Goal: Transaction & Acquisition: Purchase product/service

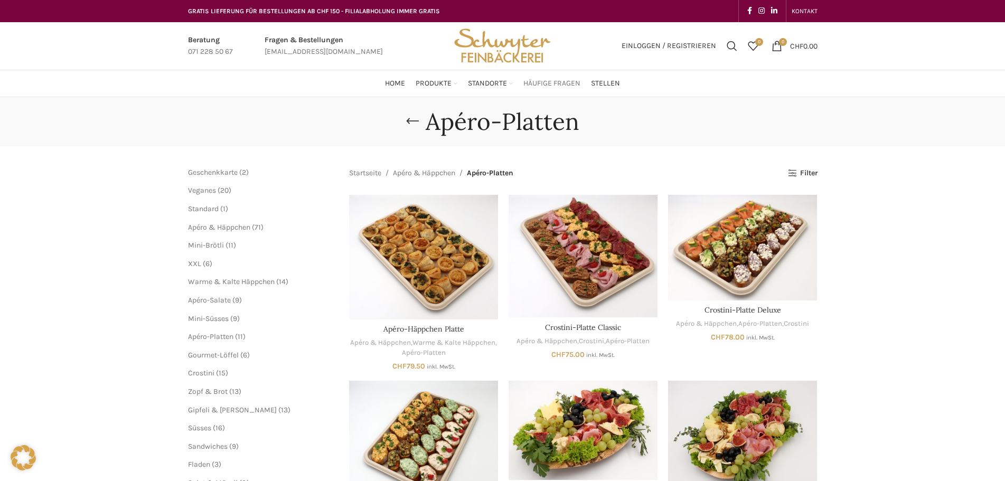
click at [535, 84] on span "Häufige Fragen" at bounding box center [551, 84] width 57 height 10
click at [193, 267] on span "XXL" at bounding box center [194, 263] width 13 height 9
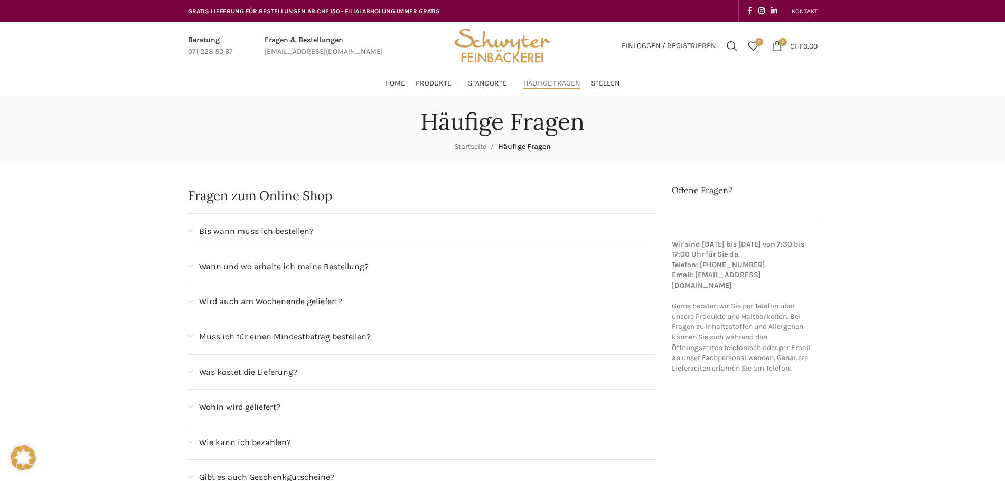
click at [212, 270] on span "Wann und wo erhalte ich meine Bestellung?" at bounding box center [283, 267] width 169 height 14
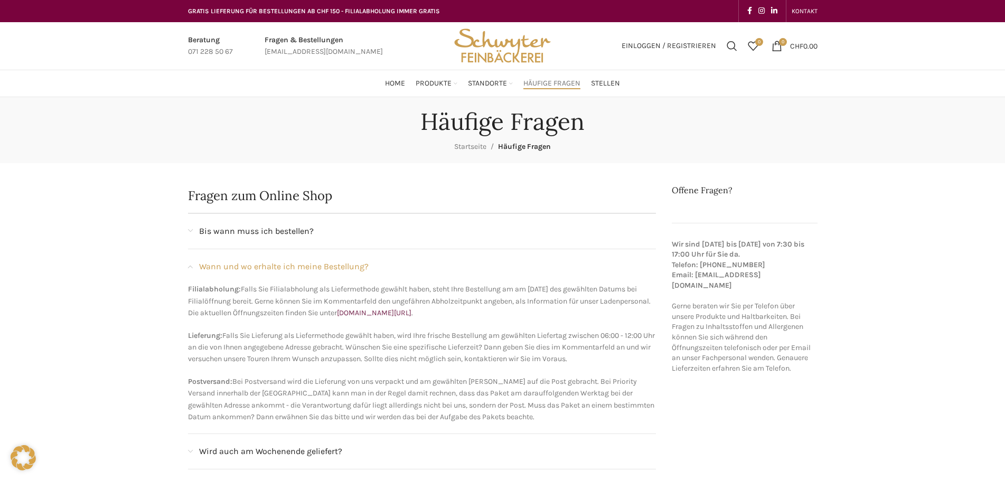
drag, startPoint x: 216, startPoint y: 351, endPoint x: 635, endPoint y: 362, distance: 418.8
click at [635, 362] on p "Lieferung: Falls Sie Lieferung als Liefermethode gewählt haben, wird Ihre frisc…" at bounding box center [422, 347] width 468 height 35
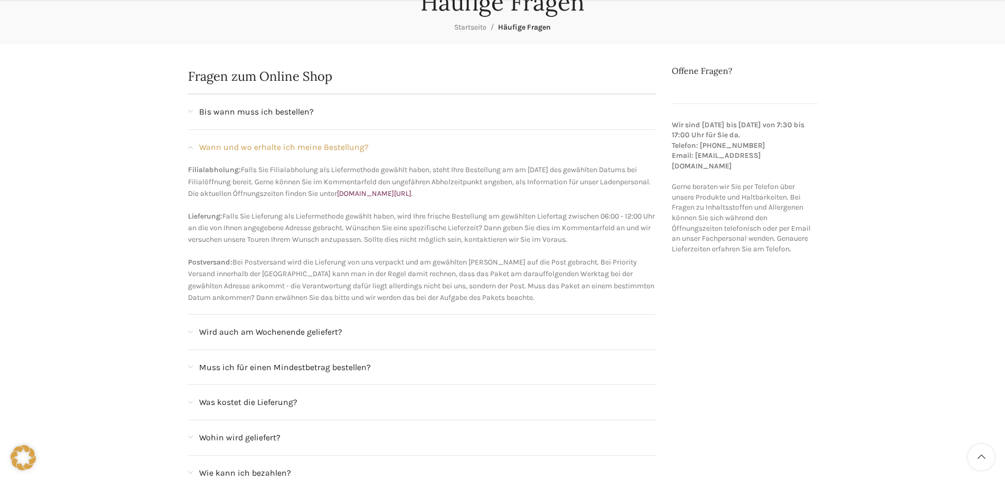
scroll to position [158, 0]
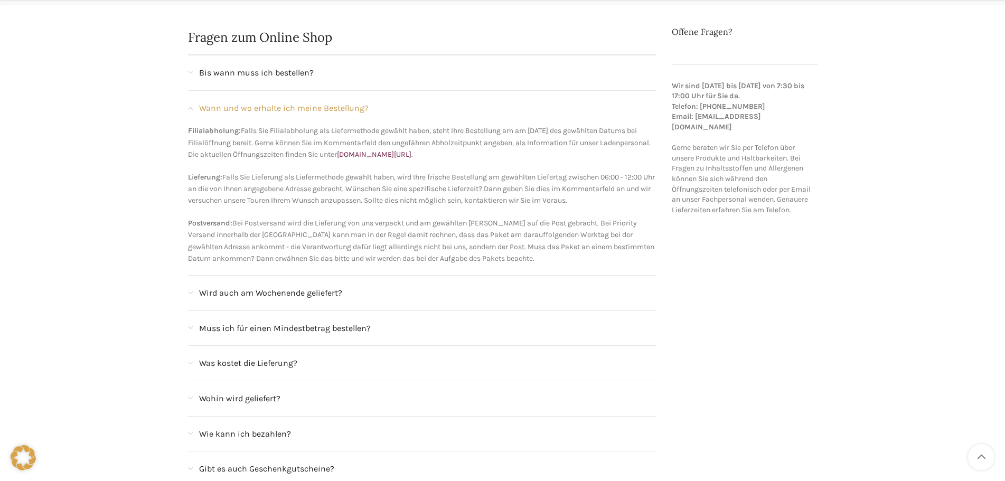
click at [232, 364] on span "Was kostet die Lieferung?" at bounding box center [248, 363] width 98 height 14
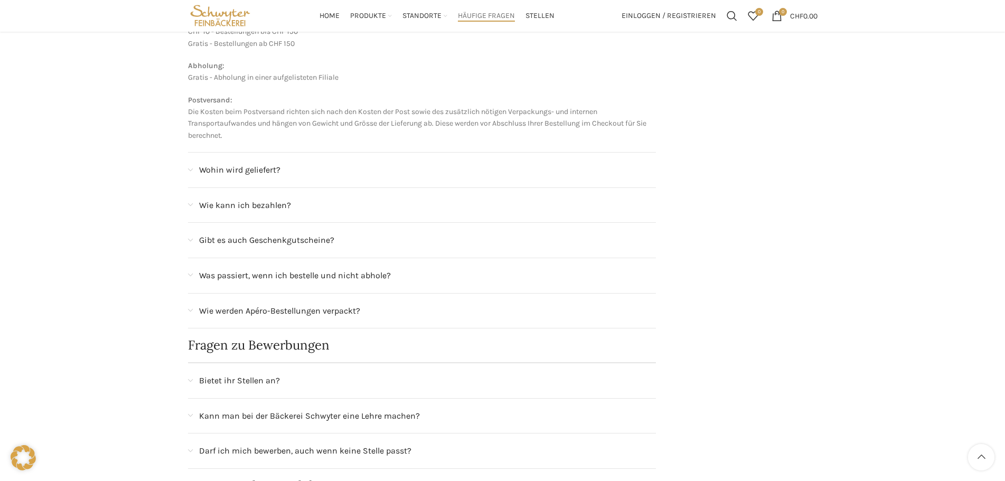
scroll to position [0, 0]
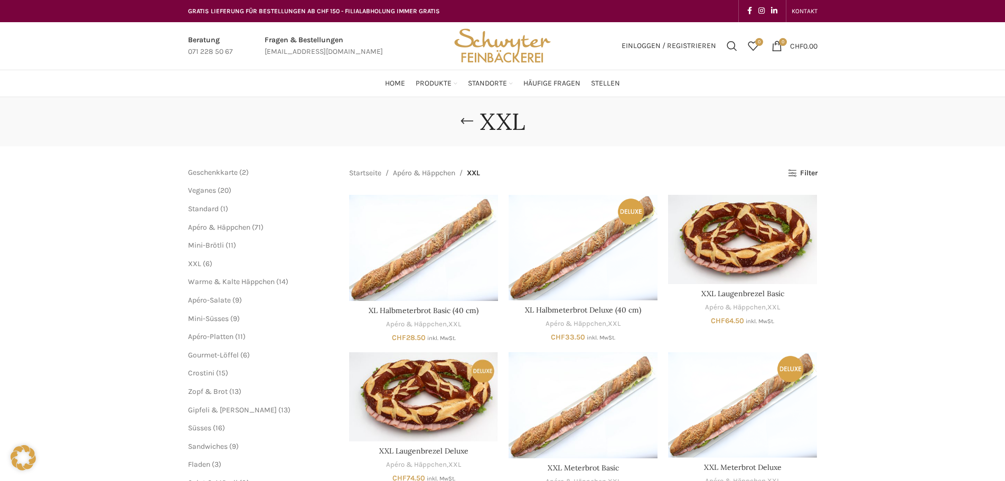
scroll to position [106, 0]
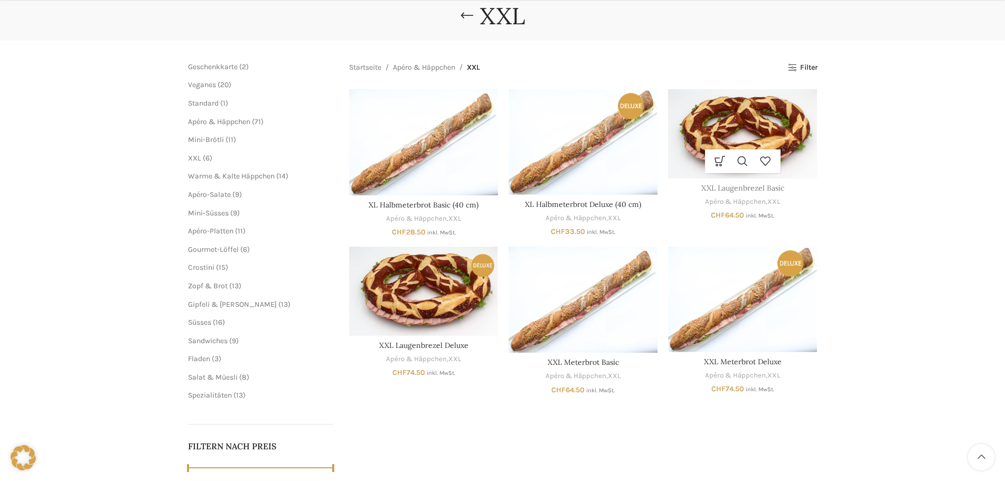
click at [722, 192] on link "XXL Laugenbrezel Basic" at bounding box center [742, 188] width 83 height 10
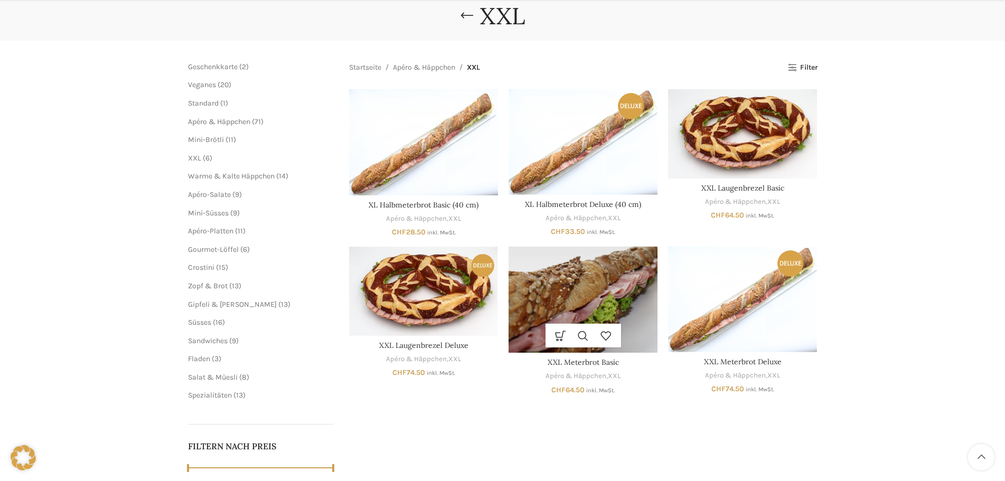
click at [573, 302] on img "XXL Meterbrot Basic" at bounding box center [582, 300] width 149 height 106
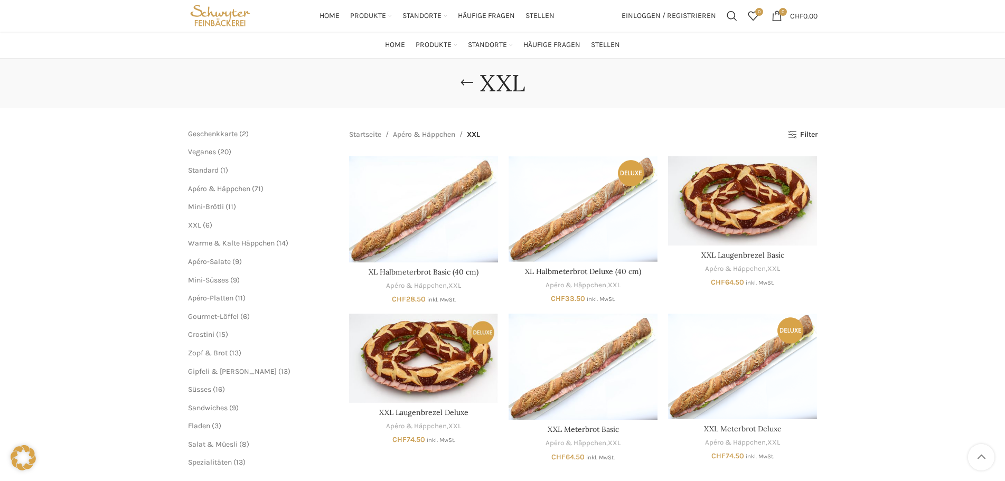
scroll to position [0, 0]
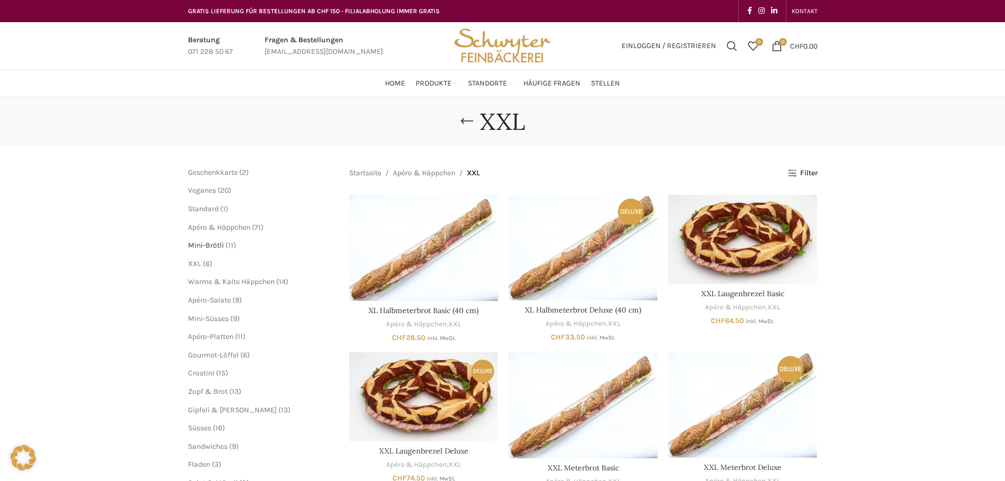
click at [209, 247] on span "Mini-Brötli" at bounding box center [206, 245] width 36 height 9
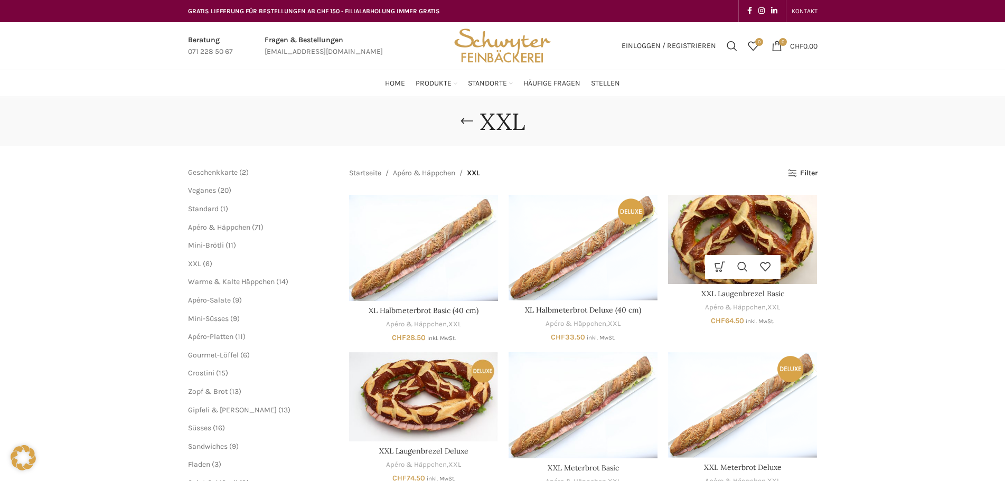
click at [742, 228] on img "XXL Laugenbrezel Basic" at bounding box center [742, 239] width 149 height 89
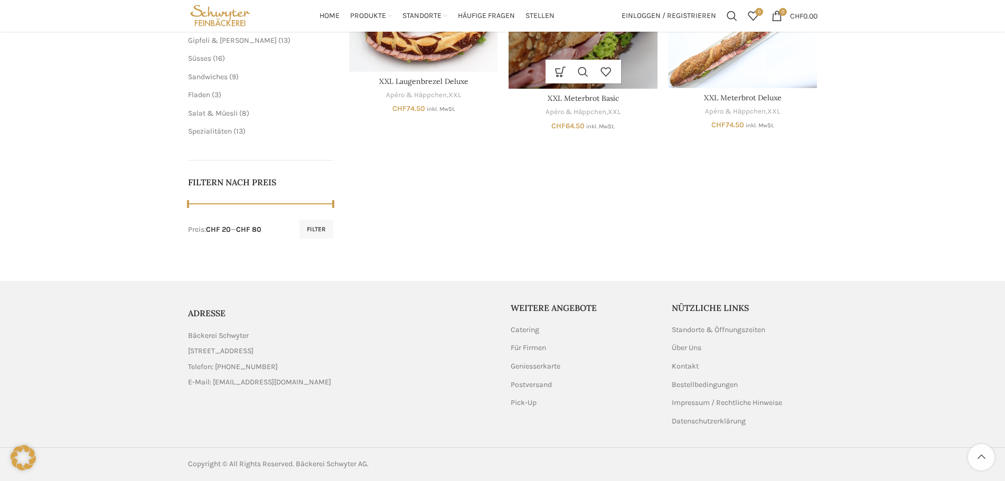
scroll to position [53, 0]
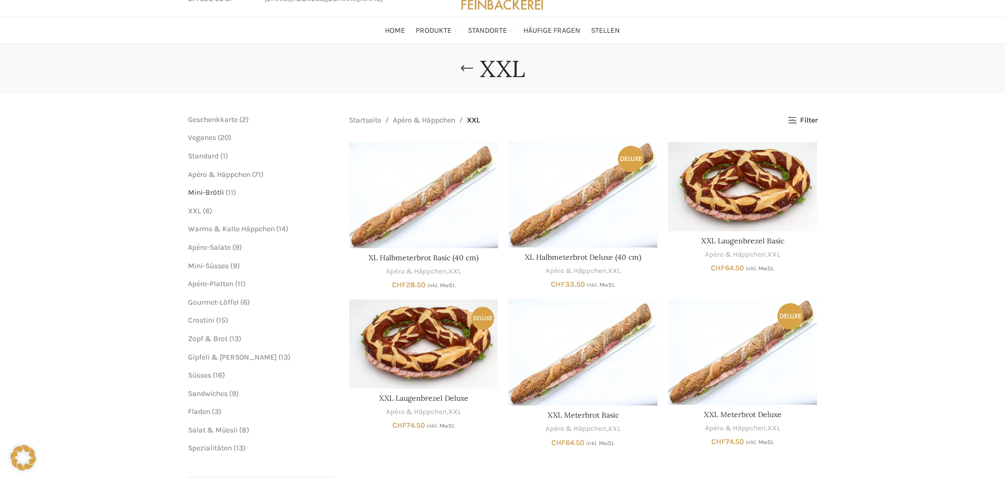
click at [219, 195] on span "Mini-Brötli" at bounding box center [206, 192] width 36 height 9
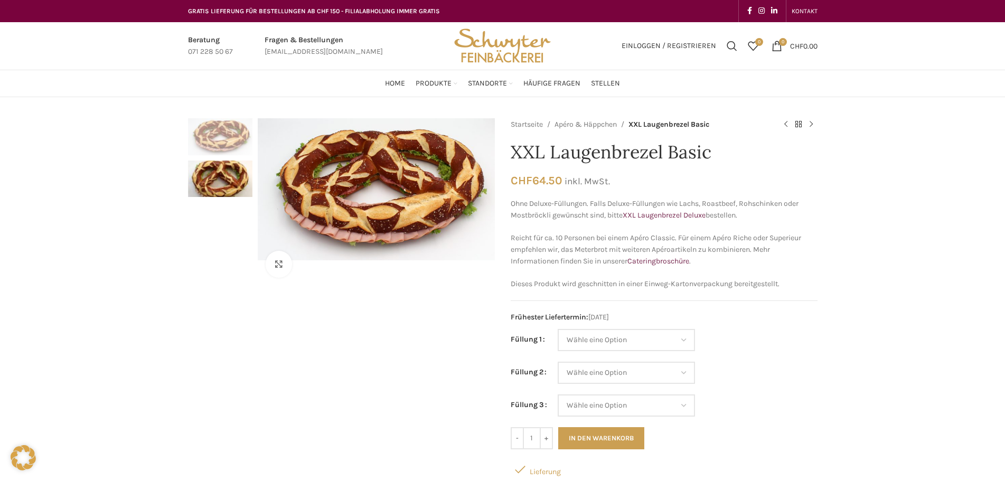
drag, startPoint x: 725, startPoint y: 149, endPoint x: 506, endPoint y: 154, distance: 218.6
click at [506, 154] on div "Klicken um zu vergrössern Startseite Apéro & Häppchen XXL Laugenbrezel Basic XX…" at bounding box center [502, 350] width 629 height 465
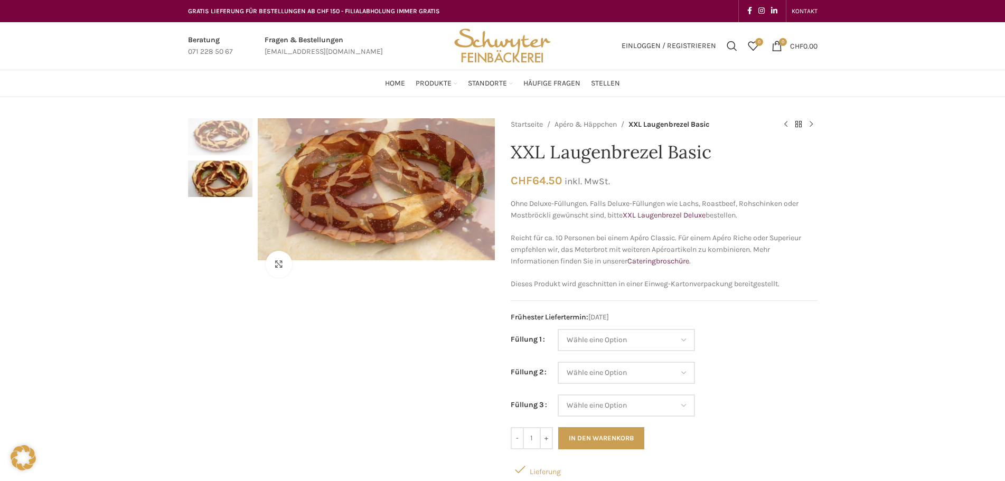
copy h1 "XXL Laugenbrezel Basic"
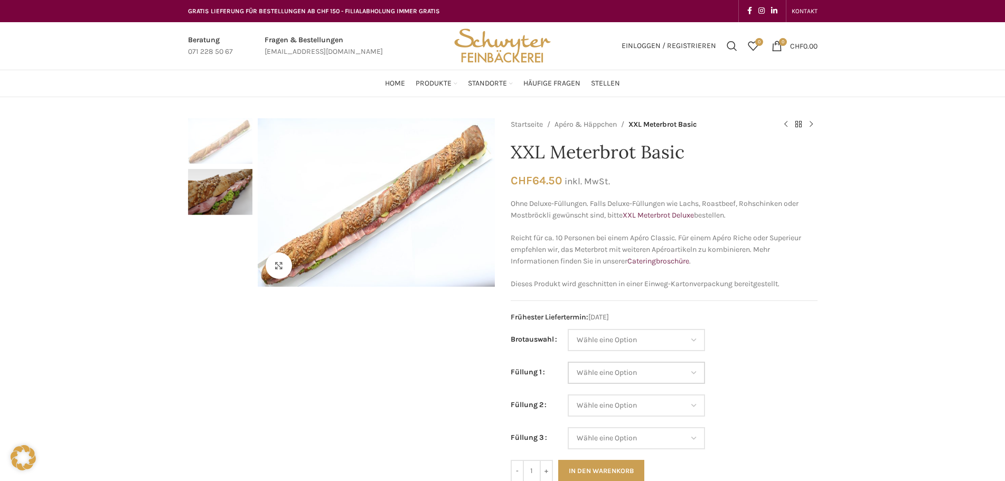
click at [603, 378] on select "Wähle eine Option Salami Schinken Fleischkäse Trutenschinken Appenzellerkäse Gr…" at bounding box center [635, 373] width 137 height 22
click at [603, 377] on select "Wähle eine Option Salami Schinken Fleischkäse Trutenschinken Appenzellerkäse Gr…" at bounding box center [635, 373] width 137 height 22
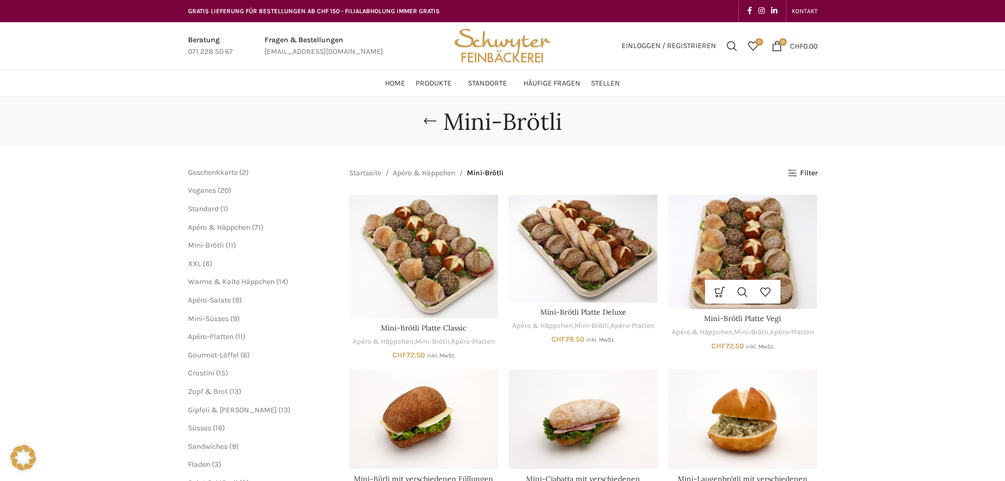
click at [745, 252] on img "Mini-Brötli Platte Vegi" at bounding box center [742, 252] width 149 height 114
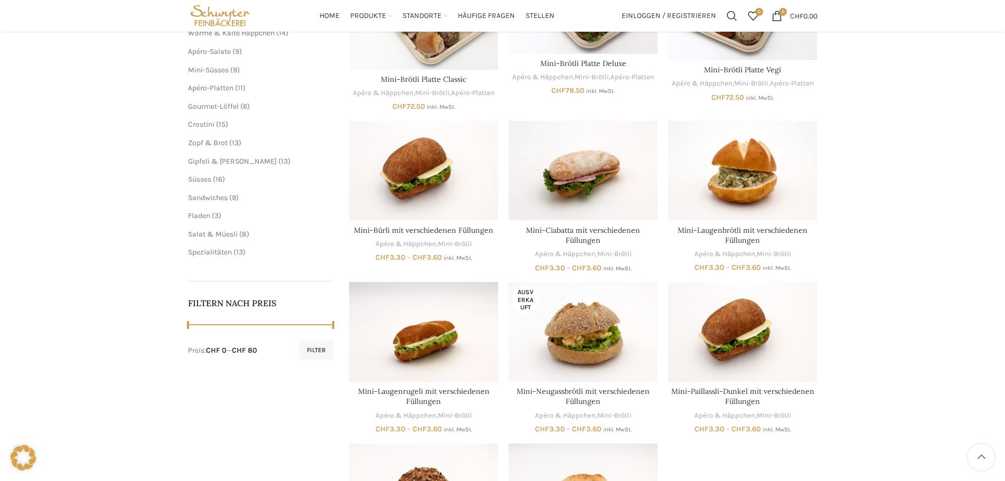
scroll to position [158, 0]
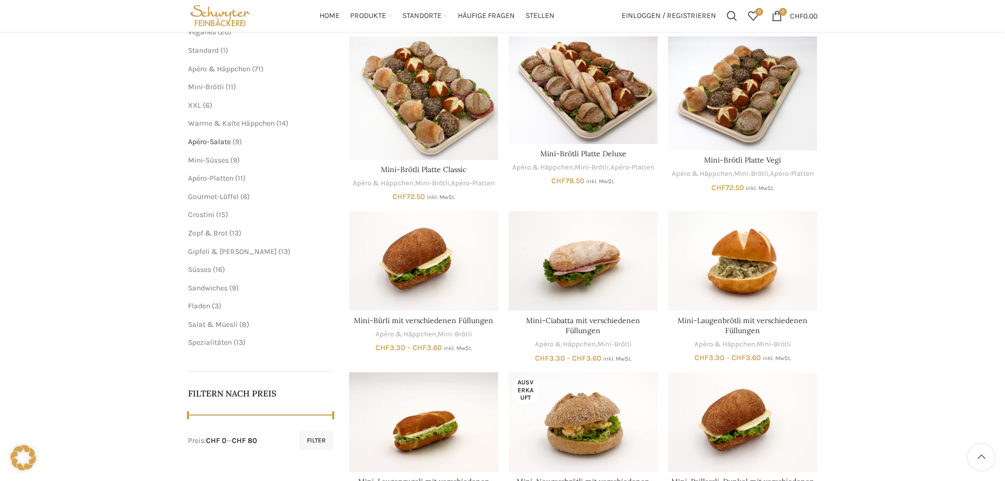
click at [214, 137] on span "Apéro-Salate" at bounding box center [209, 141] width 43 height 9
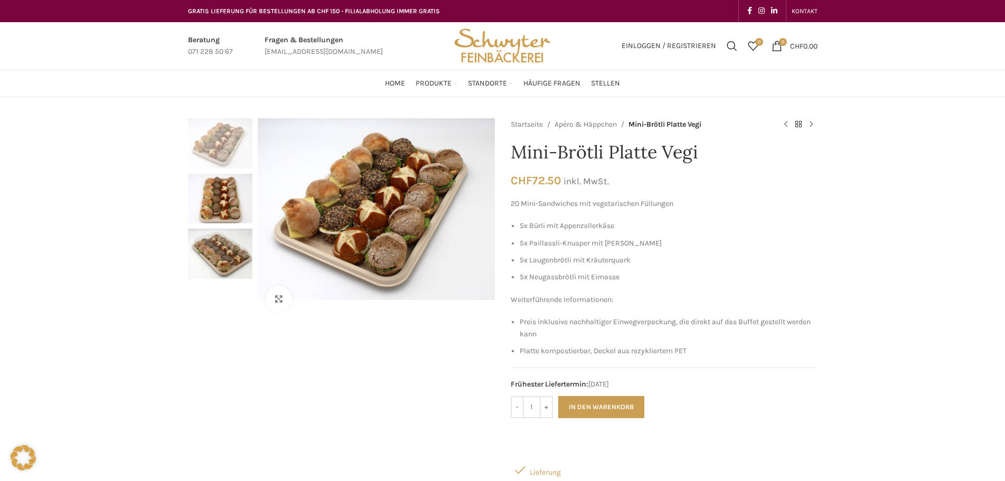
drag, startPoint x: 706, startPoint y: 160, endPoint x: 512, endPoint y: 136, distance: 195.2
click at [512, 136] on div "Startseite Apéro & Häppchen Mini-Brötli Platte Vegi Mini-Brötli Platte Classic …" at bounding box center [663, 342] width 307 height 449
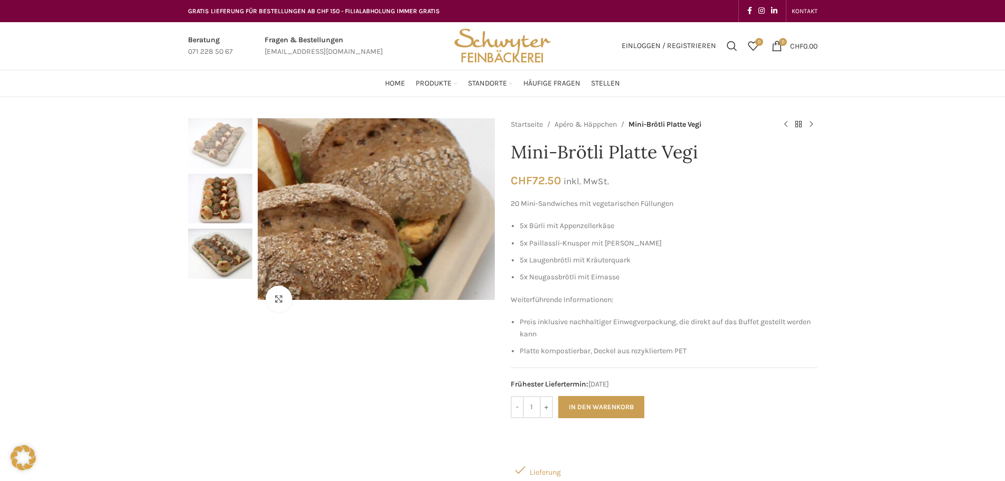
copy h1 "Mini-Brötli Platte Vegi"
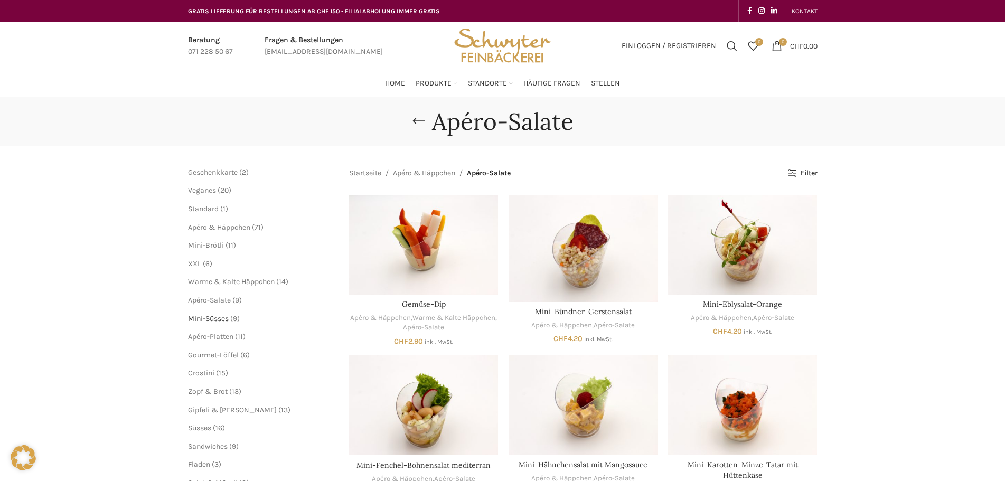
click at [213, 314] on span "Mini-Süsses" at bounding box center [208, 318] width 41 height 9
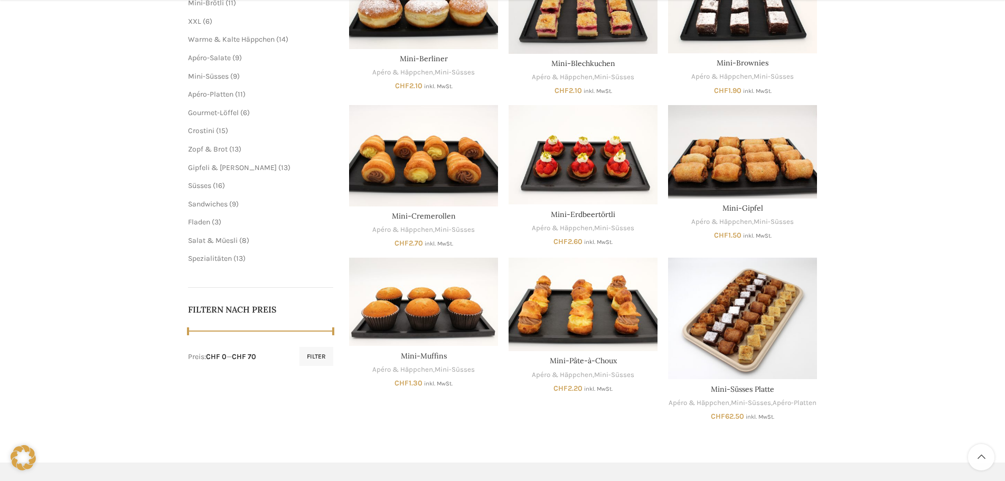
scroll to position [264, 0]
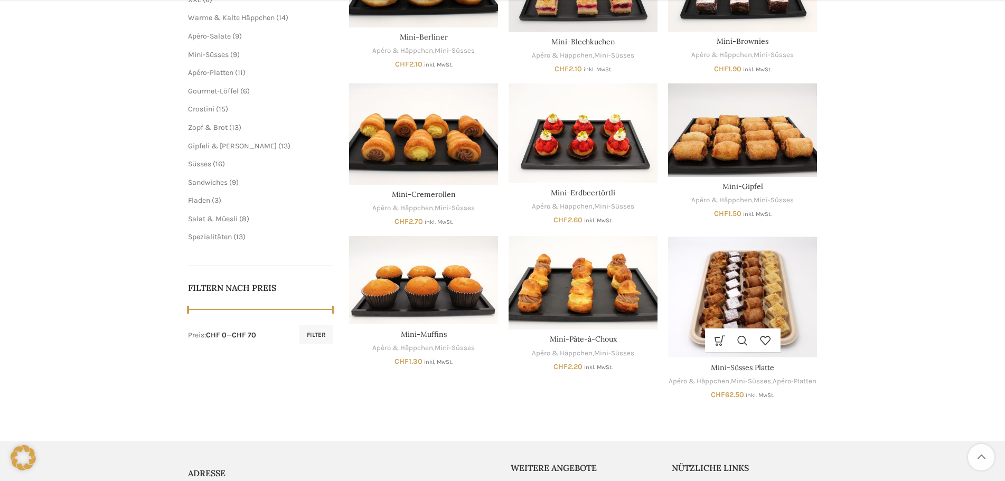
click at [768, 291] on img "Mini-Süsses Platte" at bounding box center [742, 296] width 149 height 121
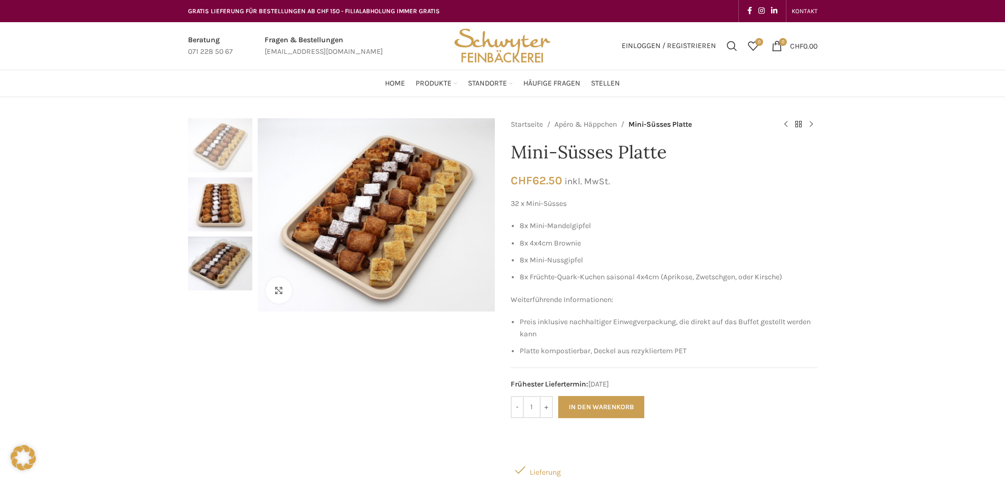
drag, startPoint x: 680, startPoint y: 147, endPoint x: 512, endPoint y: 152, distance: 168.5
click at [512, 152] on h1 "Mini-Süsses Platte" at bounding box center [663, 152] width 307 height 22
copy h1 "Mini-Süsses Platte"
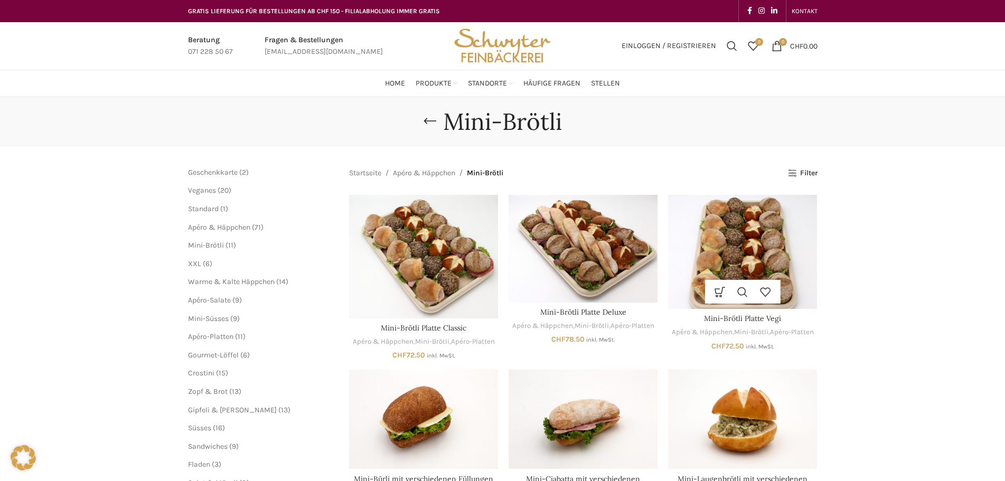
click at [769, 233] on img "Mini-Brötli Platte Vegi" at bounding box center [742, 252] width 149 height 114
